Goal: Find specific page/section: Find specific page/section

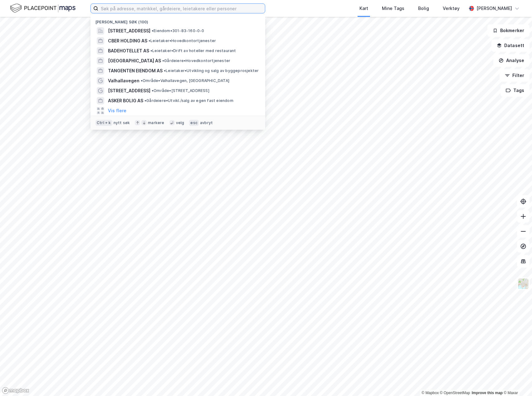
click at [156, 9] on input at bounding box center [181, 8] width 166 height 9
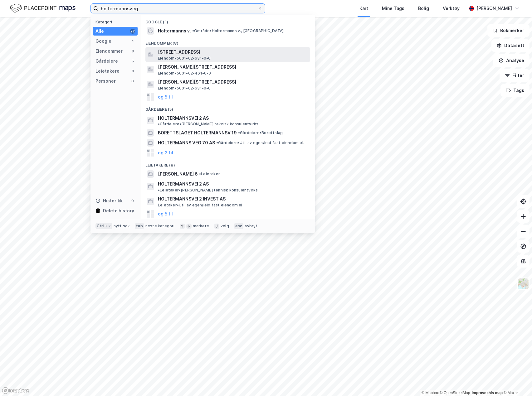
type input "holtermannsveg"
click at [175, 51] on span "[STREET_ADDRESS]" at bounding box center [233, 51] width 150 height 7
